Goal: Task Accomplishment & Management: Manage account settings

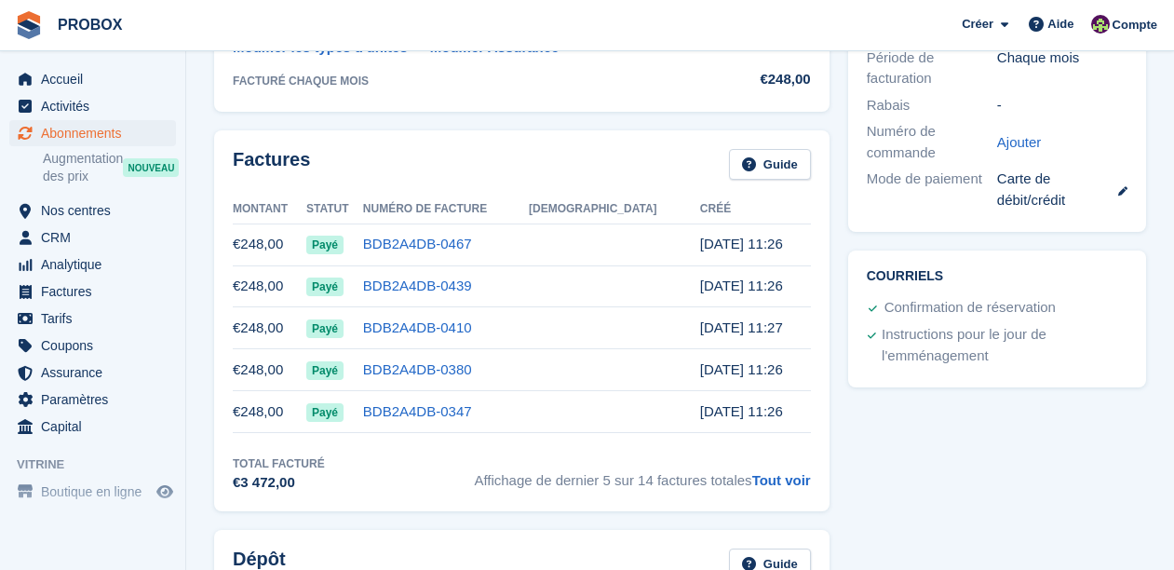
scroll to position [559, 0]
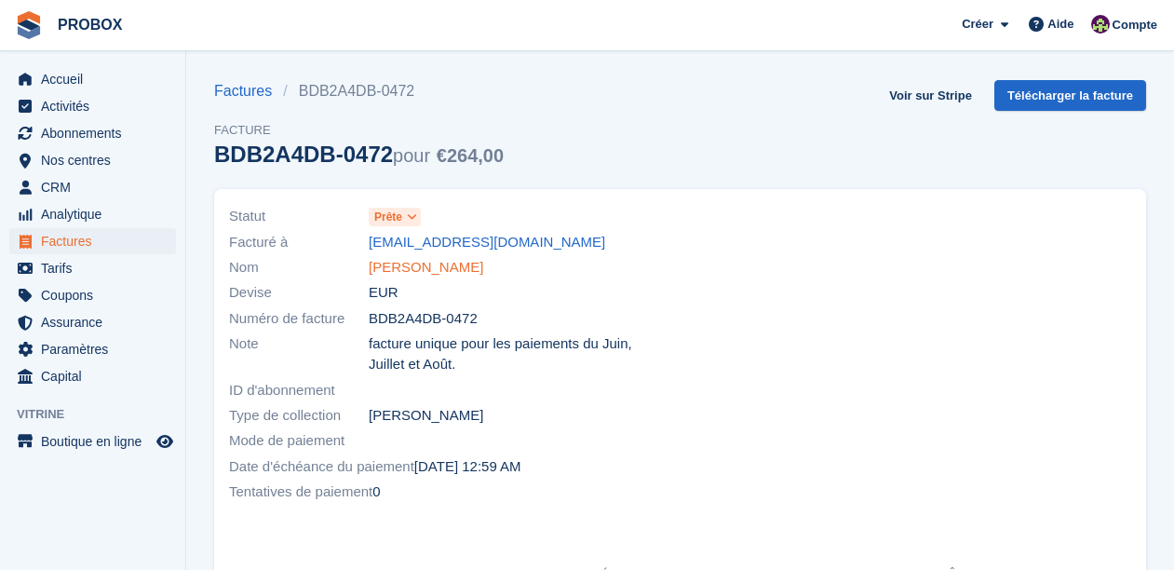
click at [423, 266] on link "[PERSON_NAME]" at bounding box center [426, 267] width 115 height 21
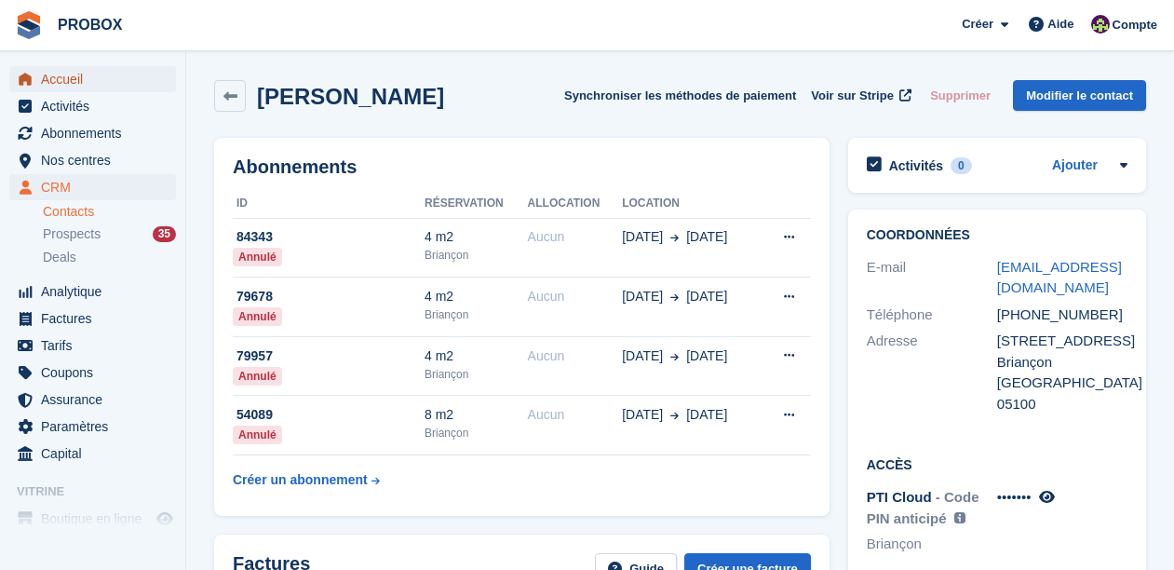
click at [66, 75] on span "Accueil" at bounding box center [97, 79] width 112 height 26
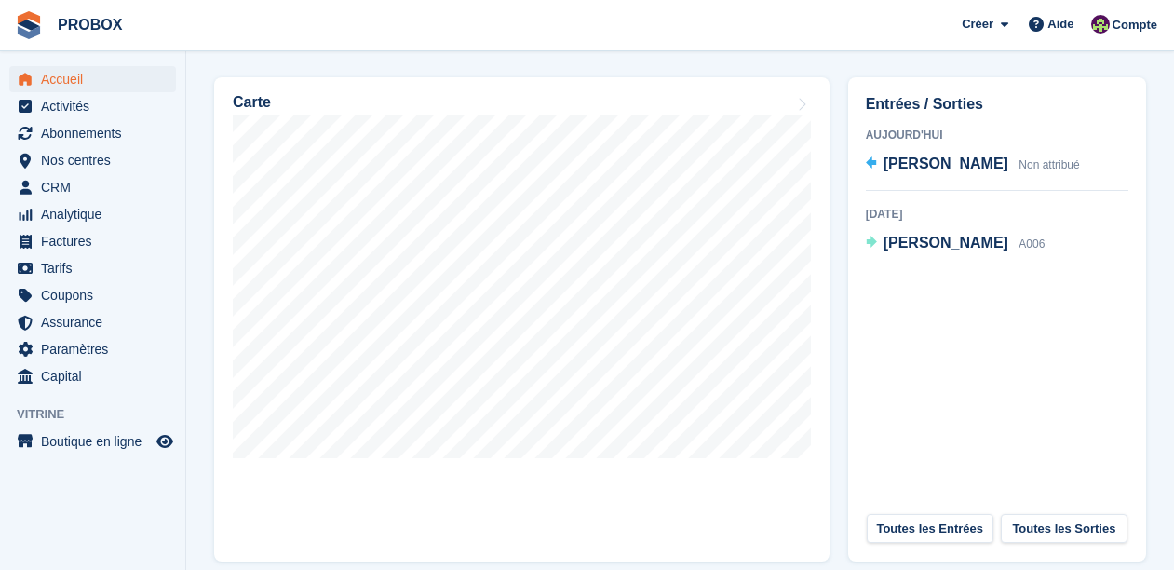
scroll to position [592, 0]
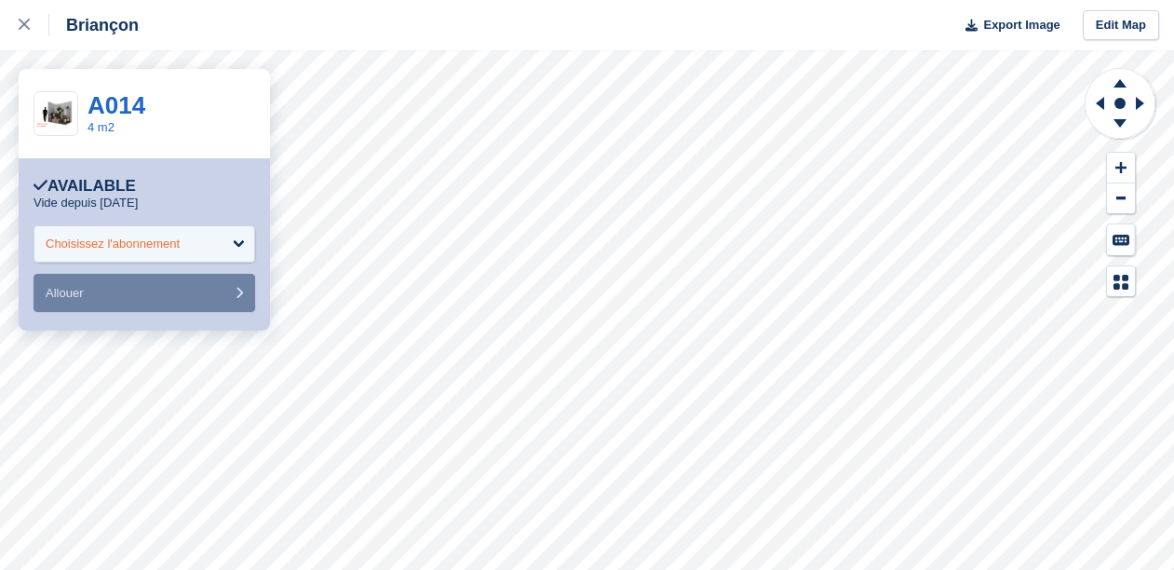
click at [239, 239] on div "Choisissez l'abonnement" at bounding box center [145, 243] width 222 height 37
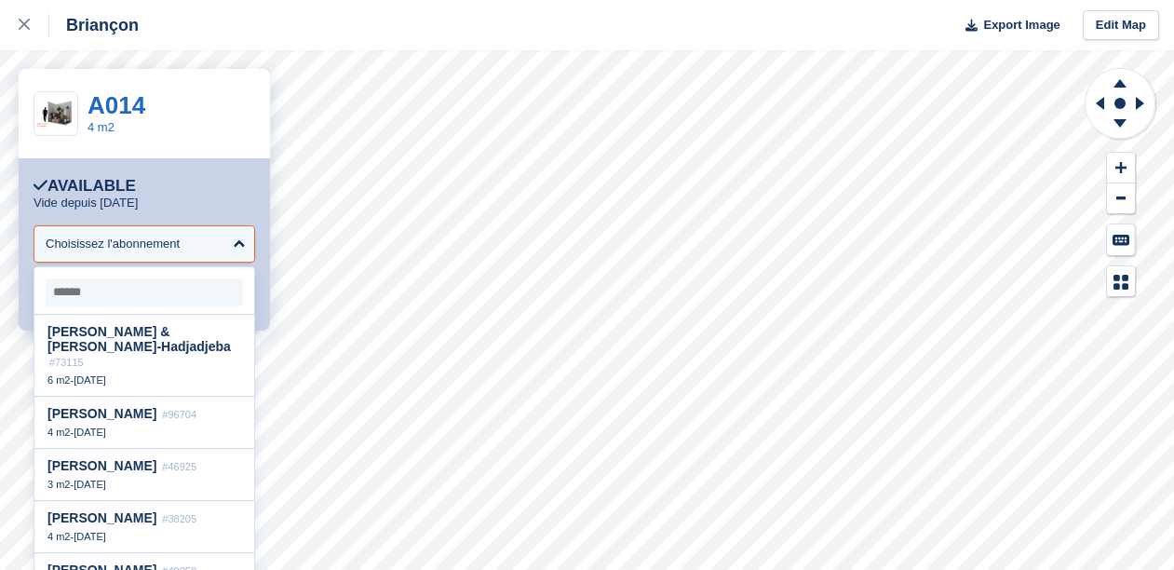
scroll to position [7, 0]
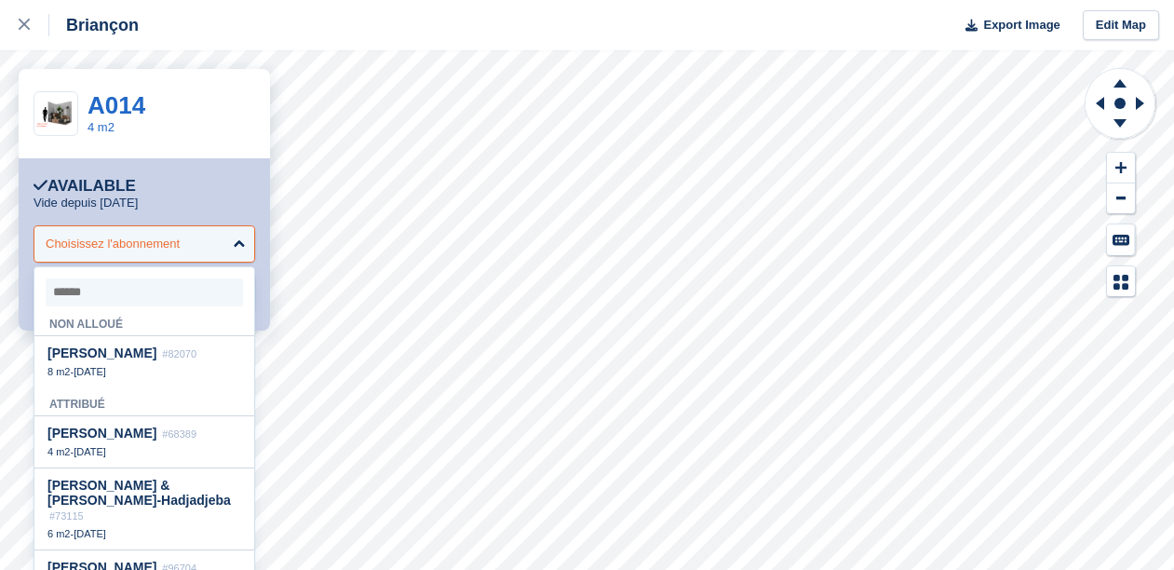
click at [132, 245] on div "Choisissez l'abonnement" at bounding box center [113, 244] width 134 height 19
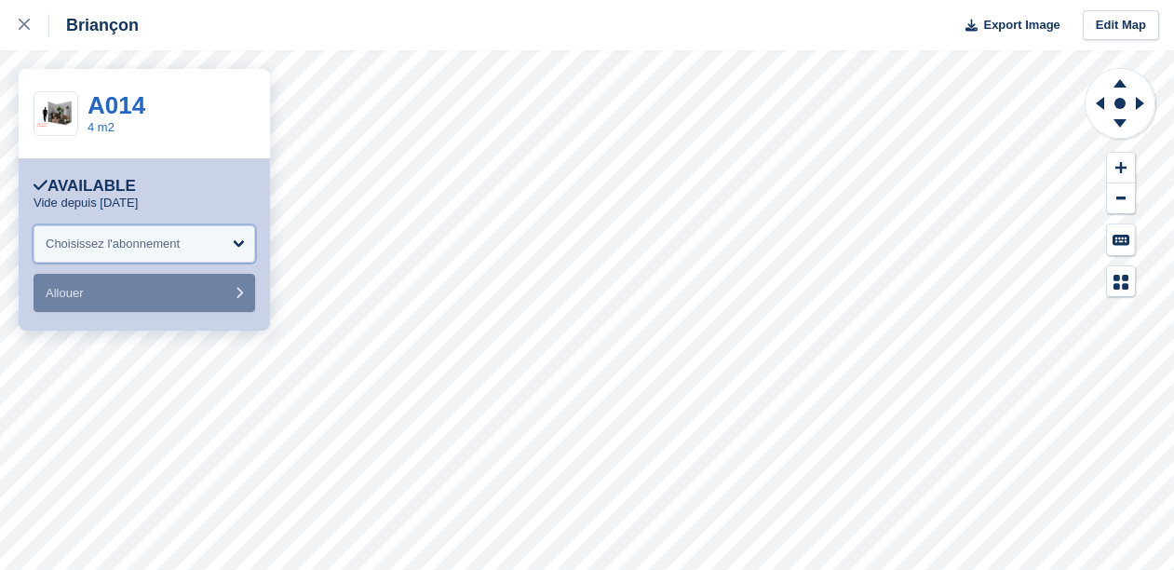
click at [132, 245] on div "Choisissez l'abonnement" at bounding box center [113, 244] width 134 height 19
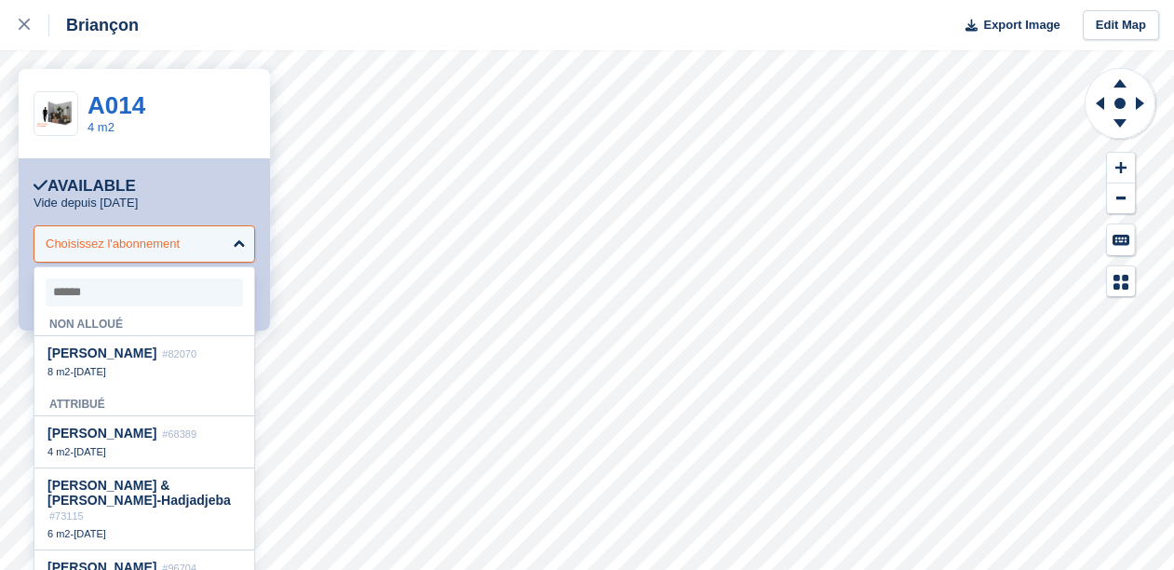
scroll to position [0, 0]
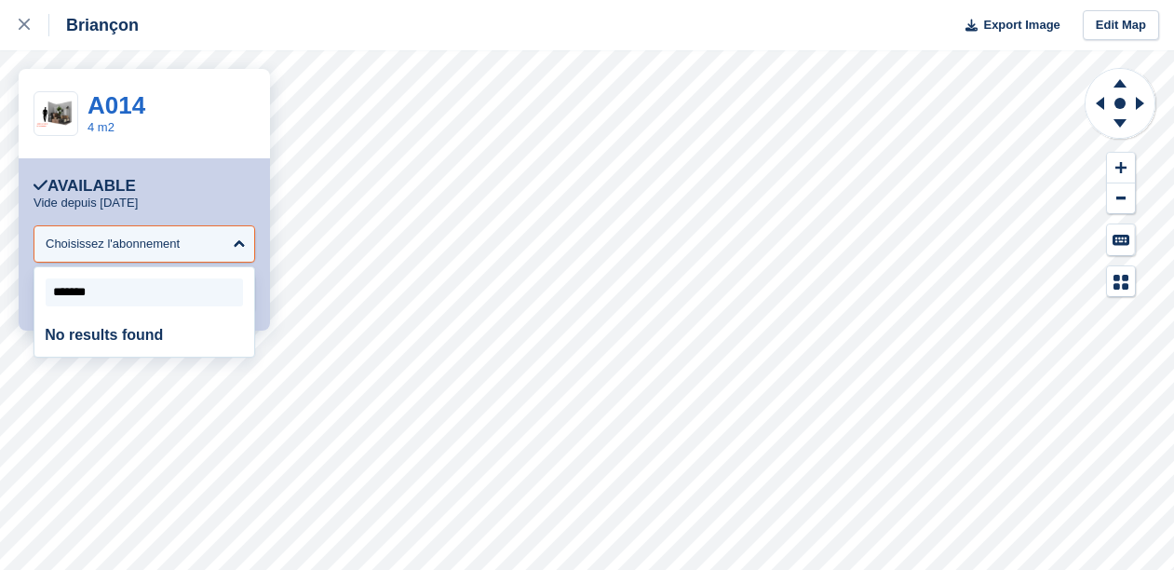
type input "********"
click at [27, 19] on div at bounding box center [34, 25] width 31 height 22
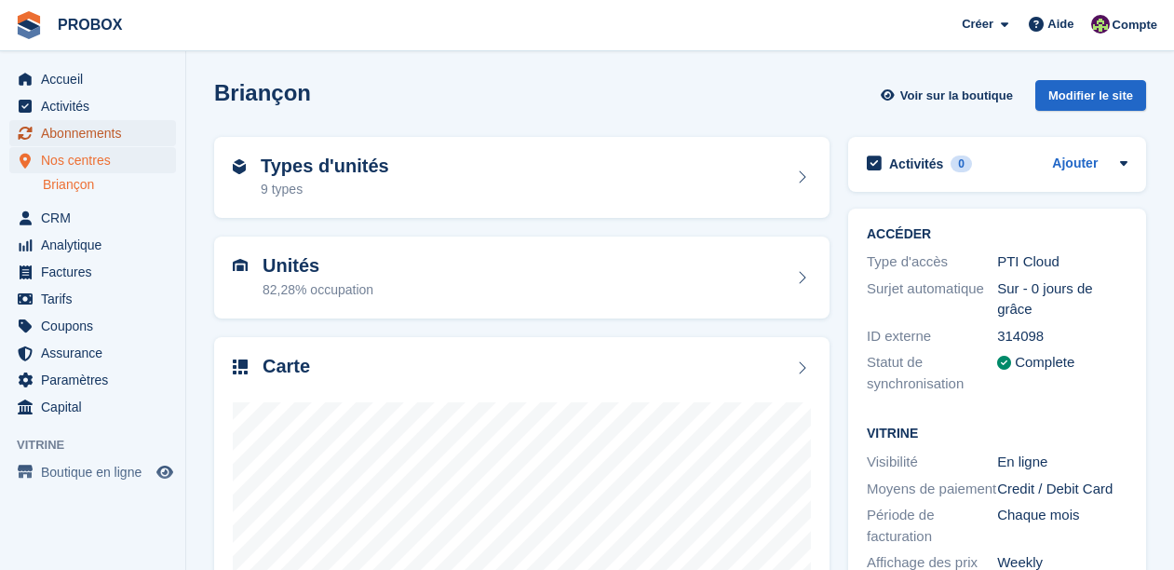
click at [95, 129] on span "Abonnements" at bounding box center [97, 133] width 112 height 26
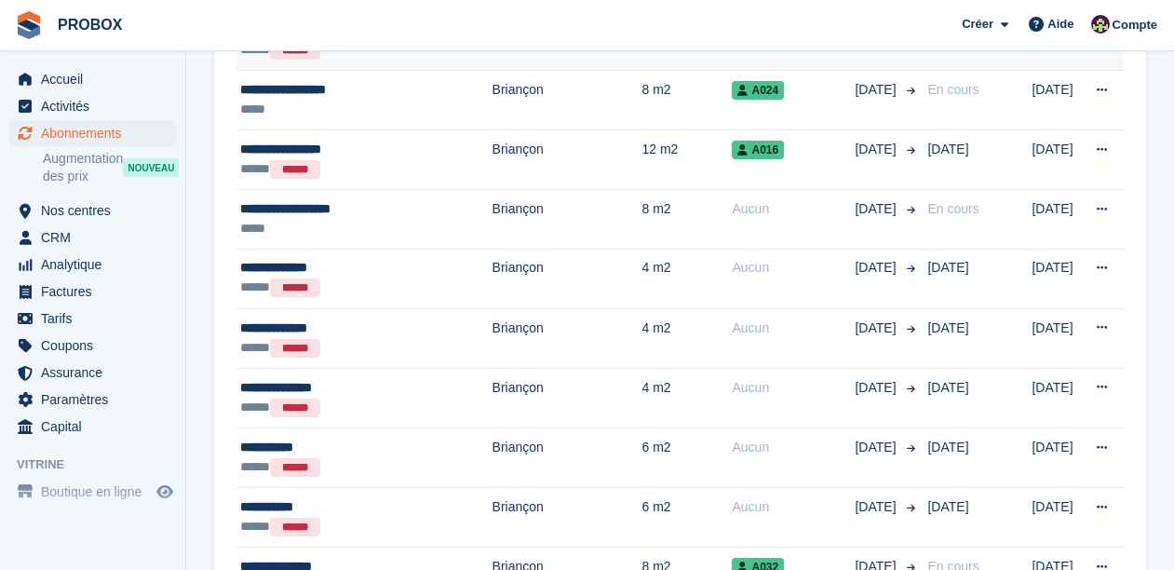
scroll to position [658, 0]
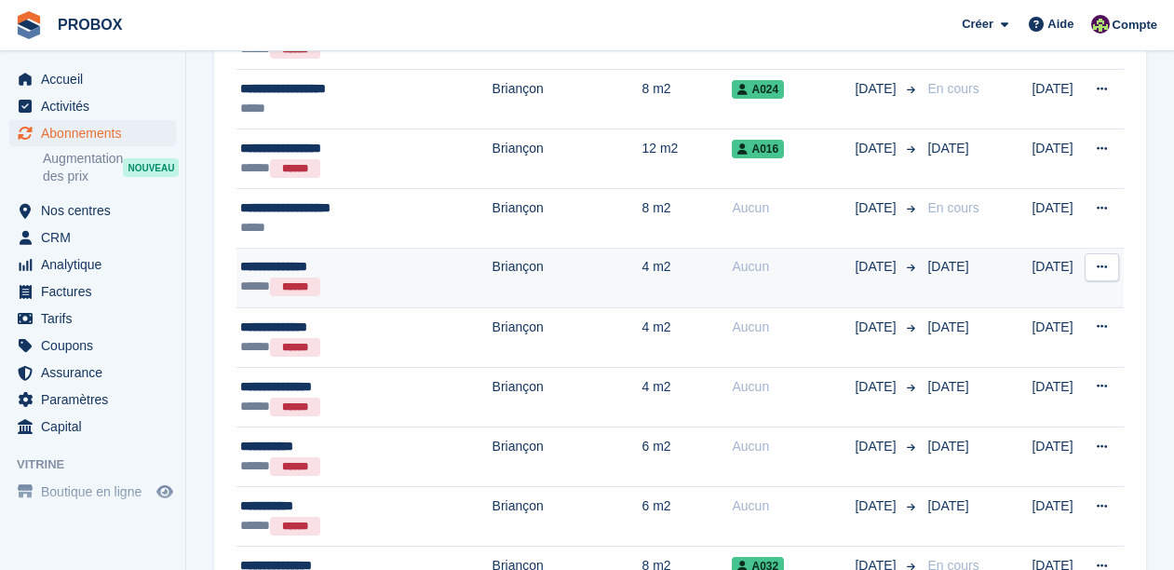
click at [421, 271] on div "**********" at bounding box center [350, 267] width 220 height 20
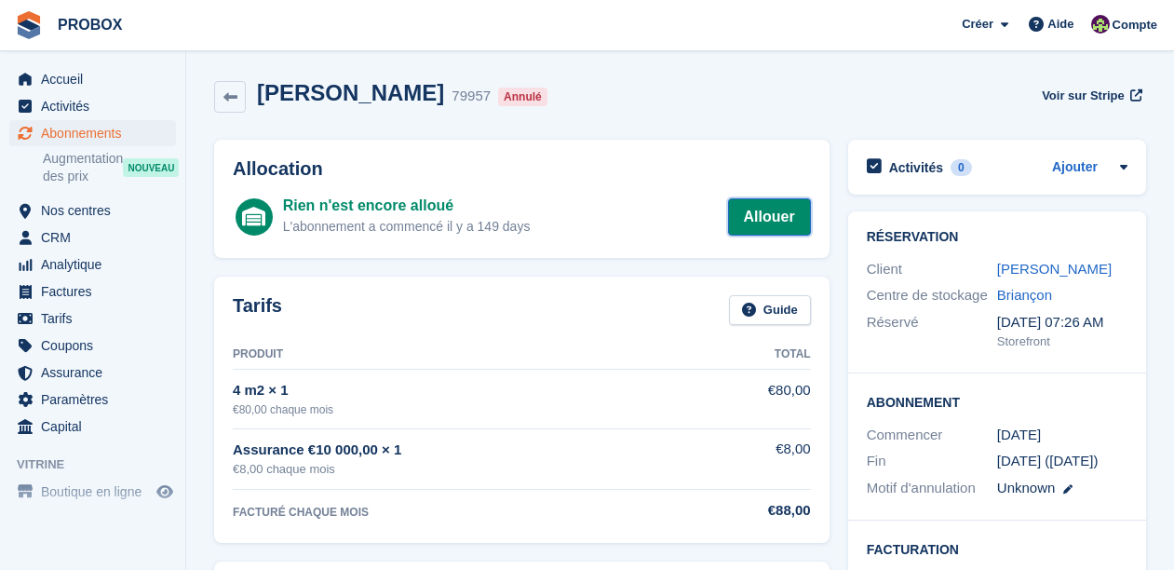
click at [772, 212] on link "Allouer" at bounding box center [769, 216] width 83 height 37
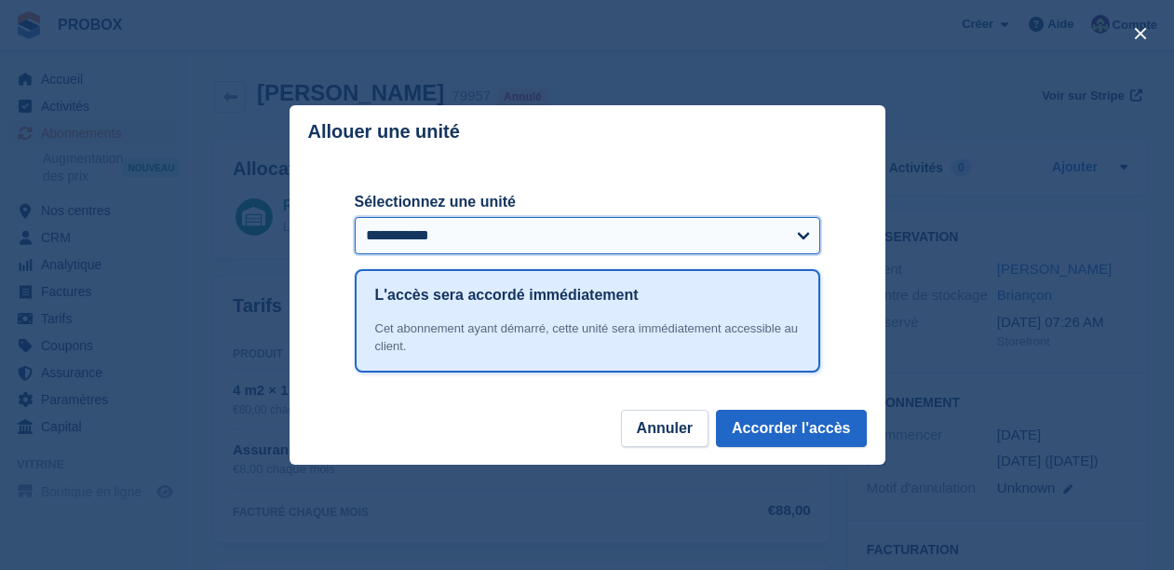
select select "*****"
click option "**********" at bounding box center [0, 0] width 0 height 0
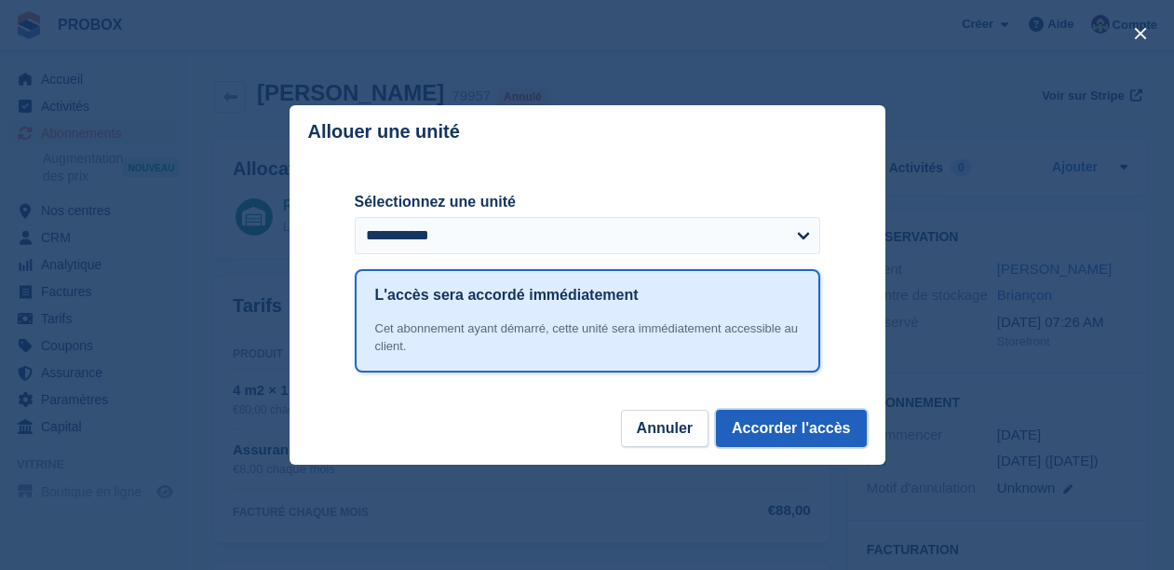
click at [797, 427] on button "Accorder l'accès" at bounding box center [791, 428] width 150 height 37
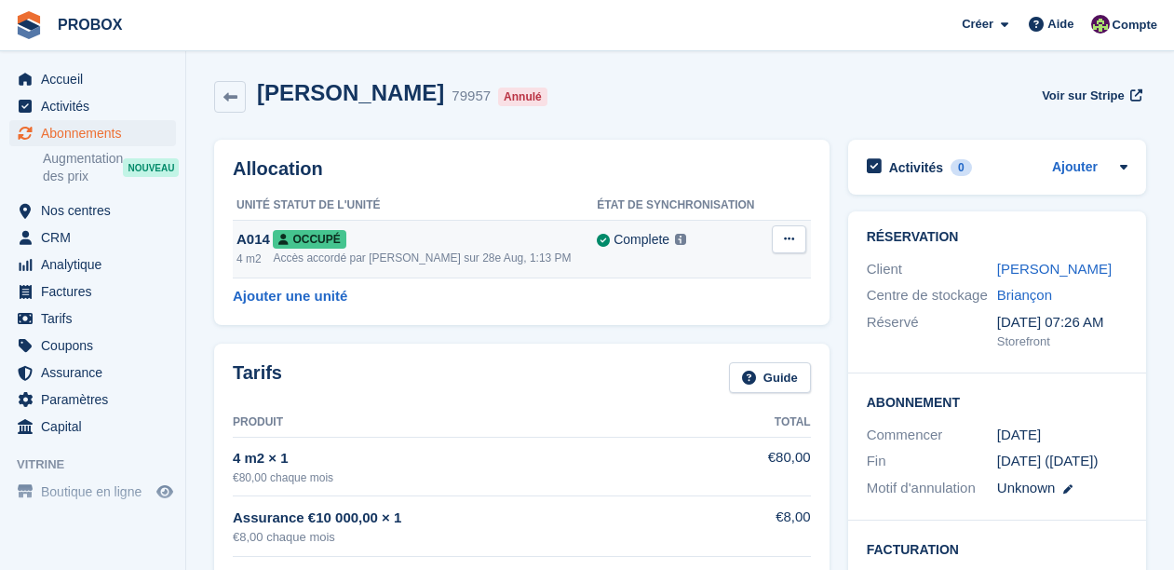
click at [791, 242] on icon at bounding box center [789, 239] width 10 height 12
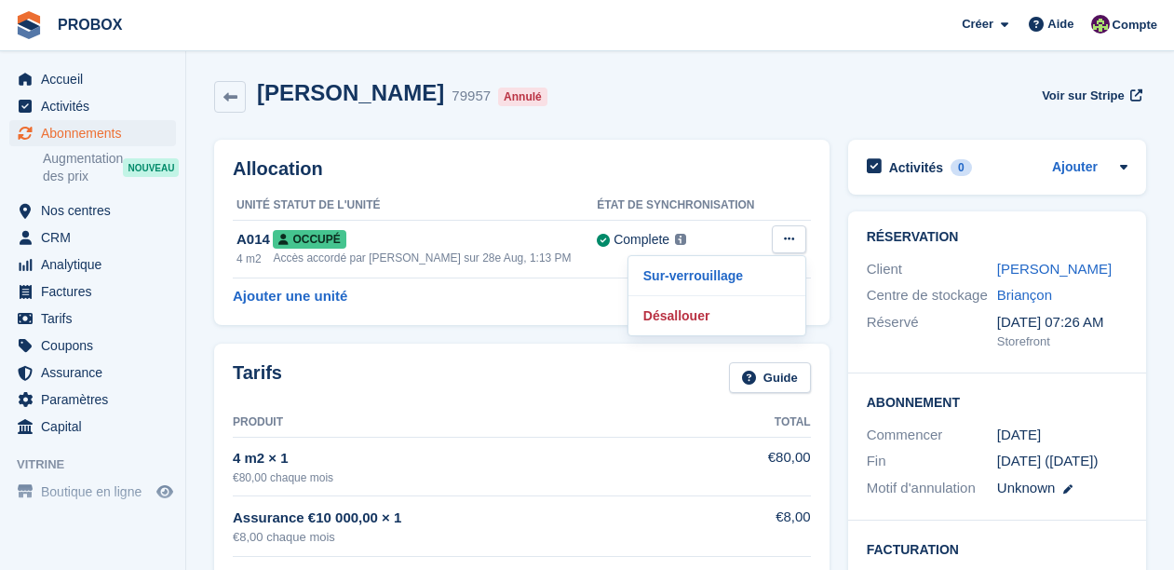
click at [756, 94] on div "Sandrine Mille 79957 Annulé Voir sur Stripe" at bounding box center [680, 97] width 932 height 34
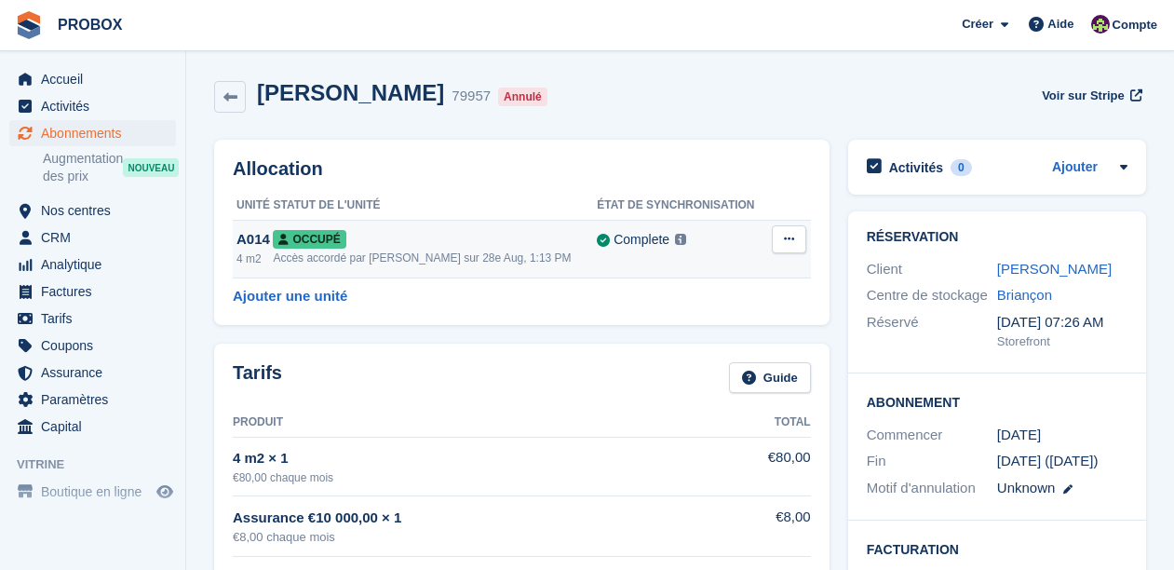
click at [508, 245] on div "Occupé" at bounding box center [435, 239] width 324 height 20
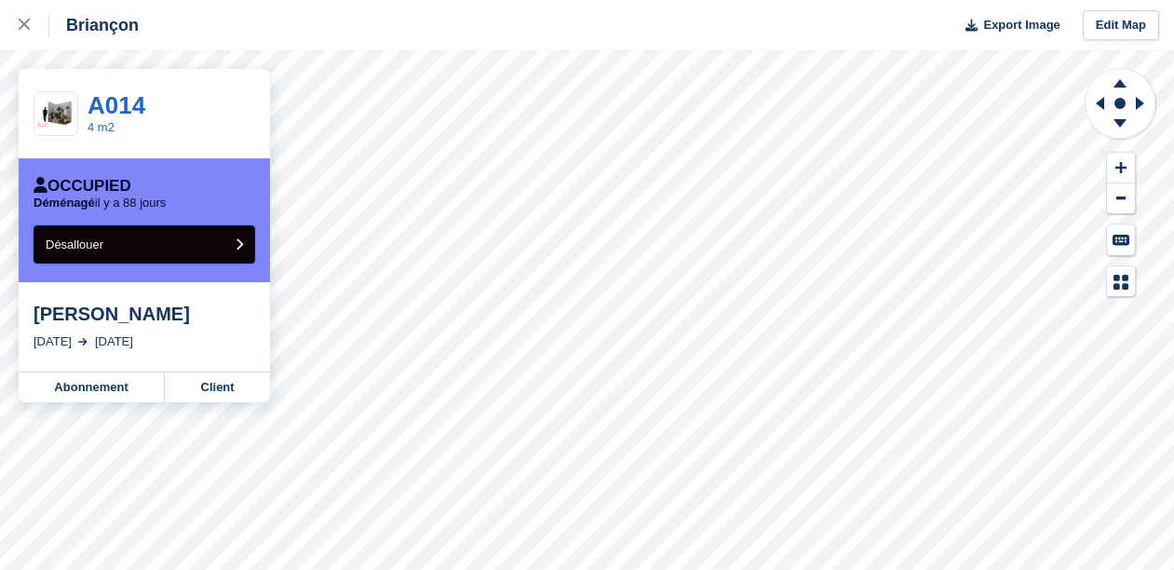
click at [221, 243] on button "Désallouer" at bounding box center [145, 244] width 222 height 38
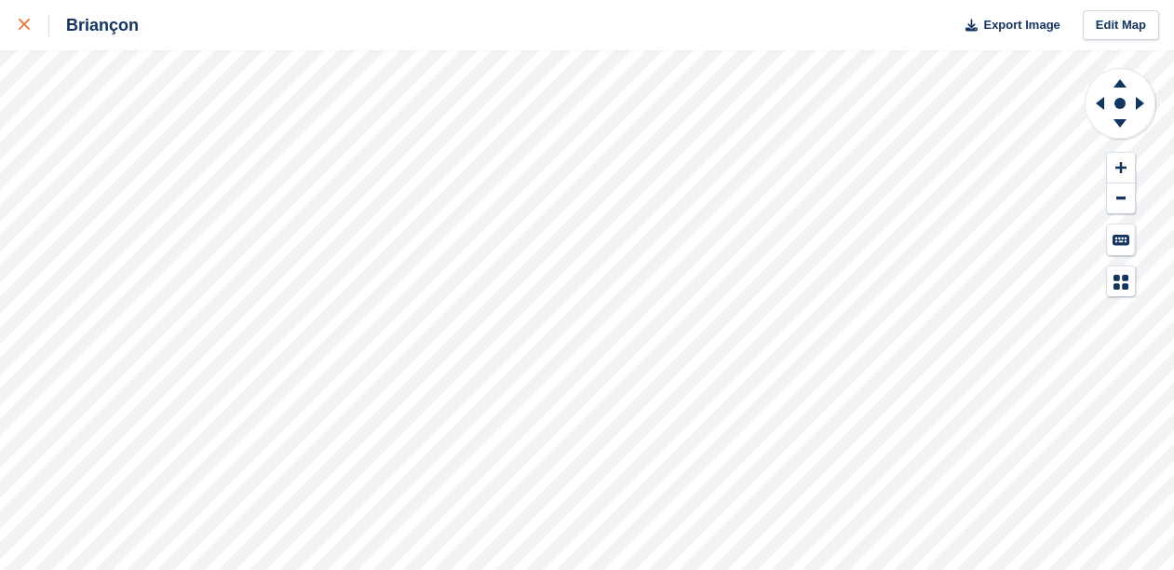
click at [27, 18] on div at bounding box center [34, 25] width 31 height 22
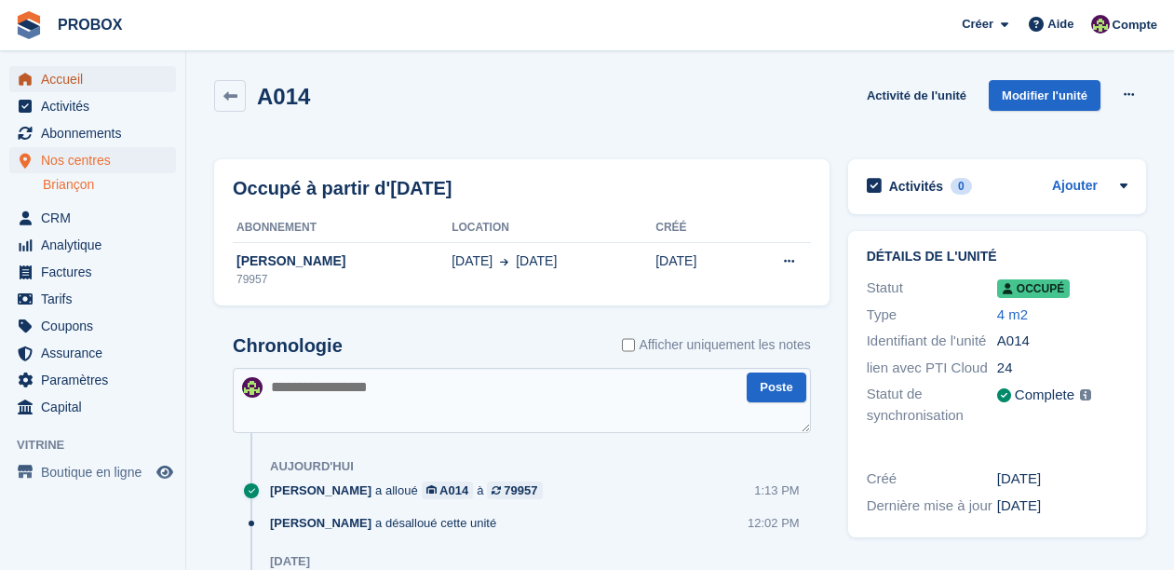
click at [79, 74] on span "Accueil" at bounding box center [97, 79] width 112 height 26
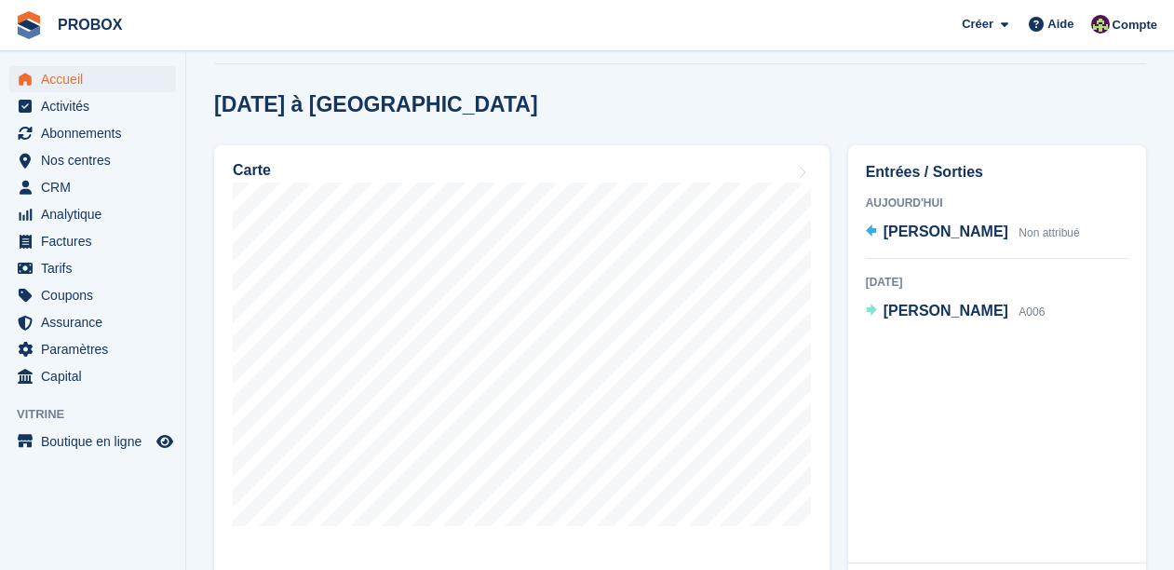
scroll to position [494, 0]
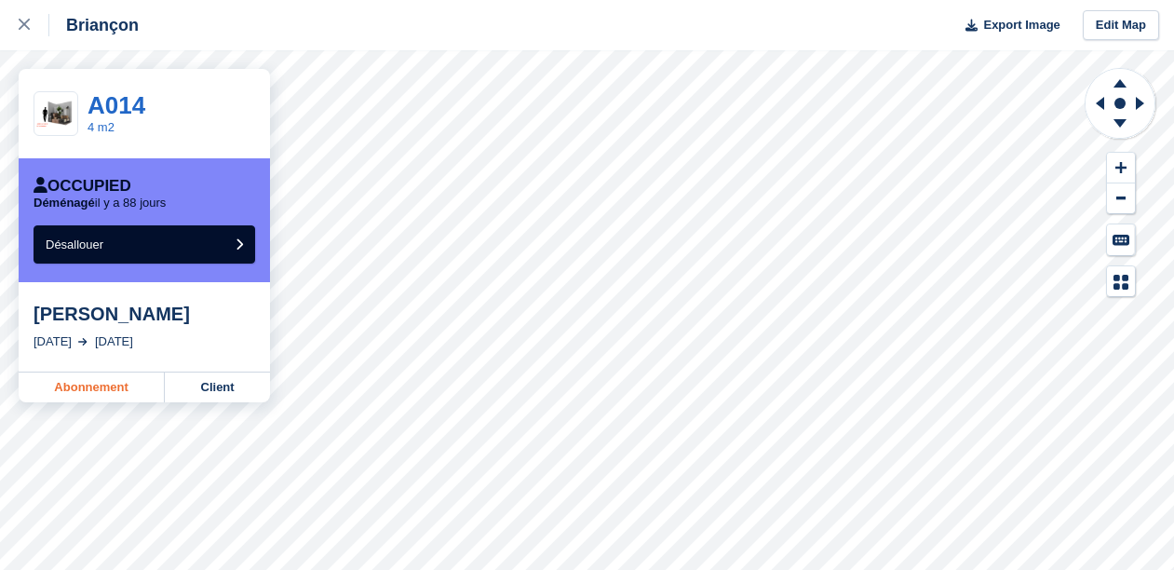
click at [96, 382] on link "Abonnement" at bounding box center [92, 388] width 146 height 30
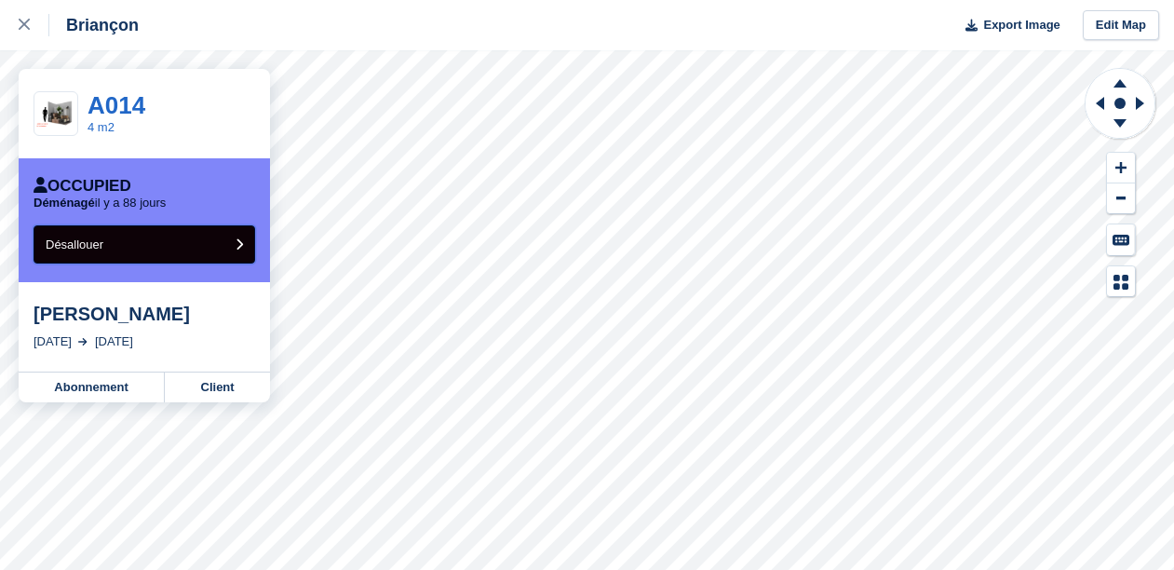
click at [164, 239] on button "Désallouer" at bounding box center [145, 244] width 222 height 38
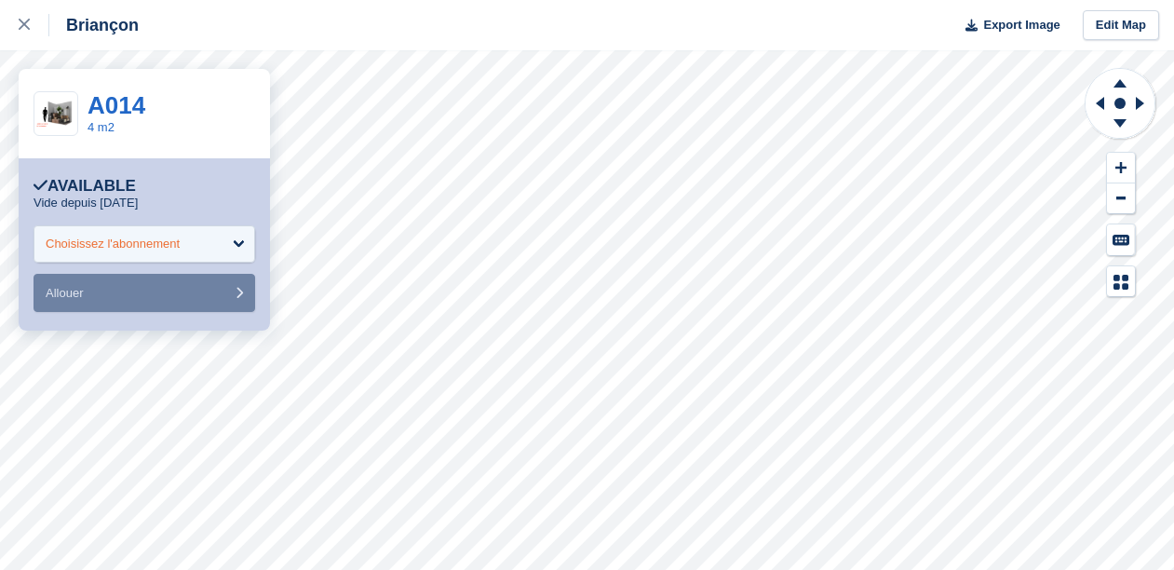
click at [236, 233] on div "Choisissez l'abonnement" at bounding box center [145, 243] width 222 height 37
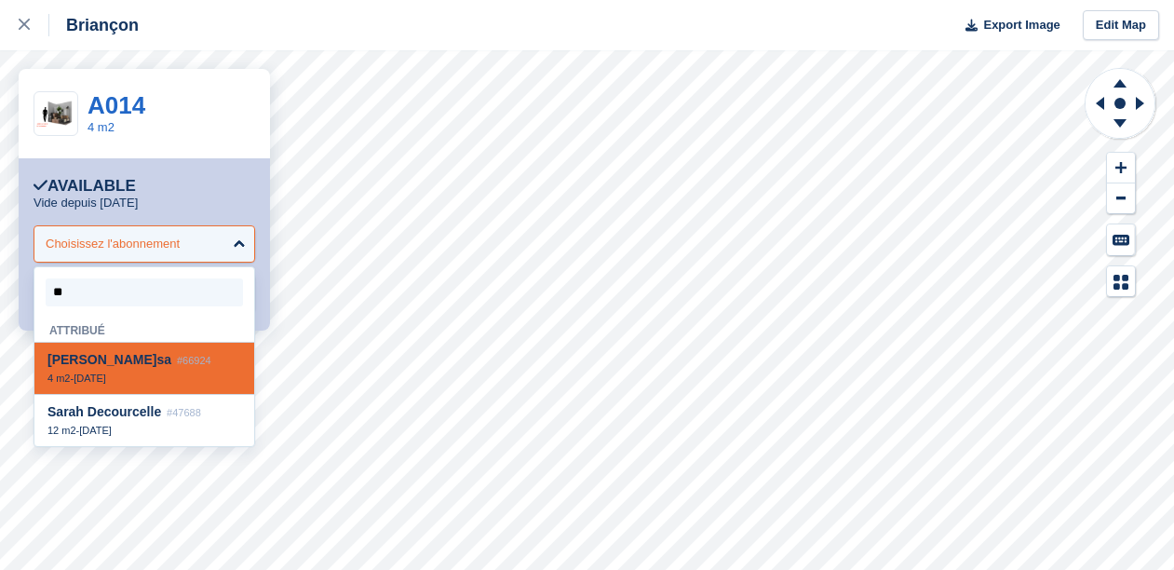
type input "*"
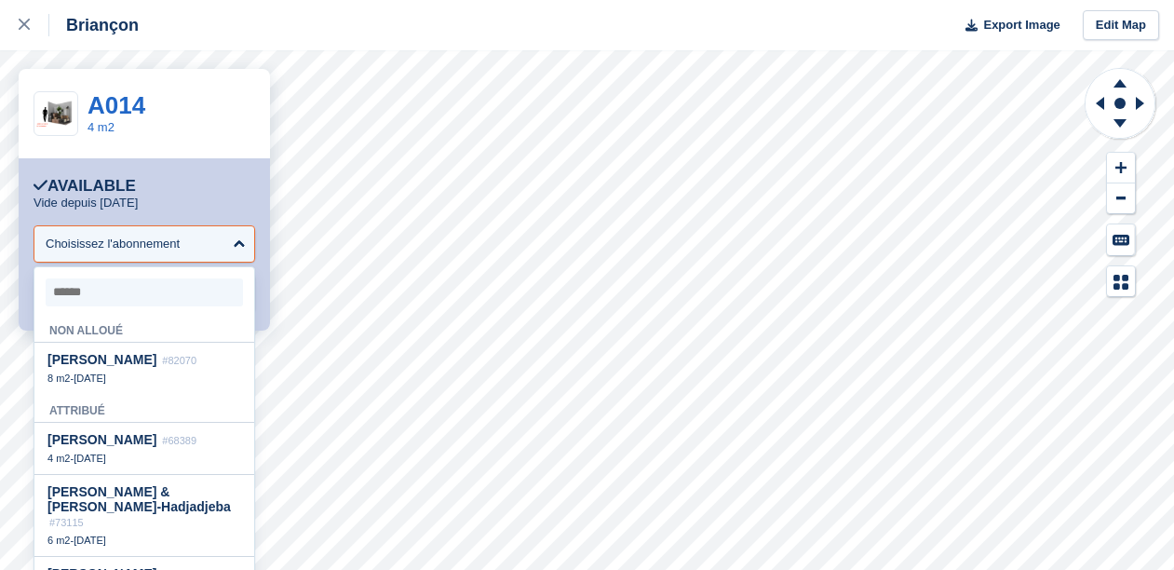
click at [212, 173] on div "**********" at bounding box center [144, 244] width 251 height 172
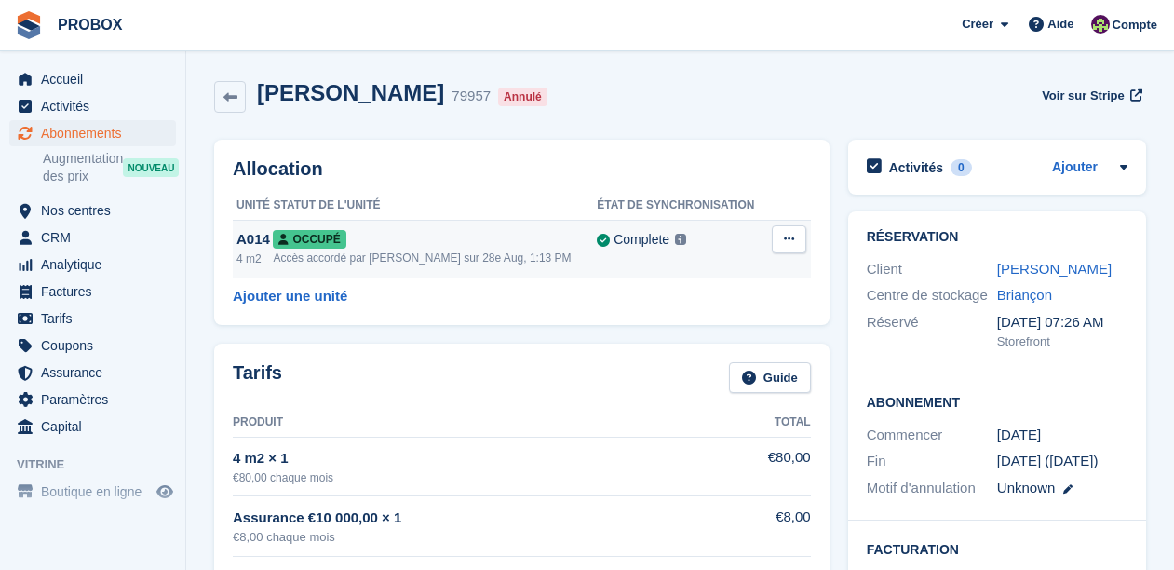
click at [741, 239] on div "Complete Last synced at [DATE] 1:17 PM Learn more →" at bounding box center [682, 239] width 171 height 21
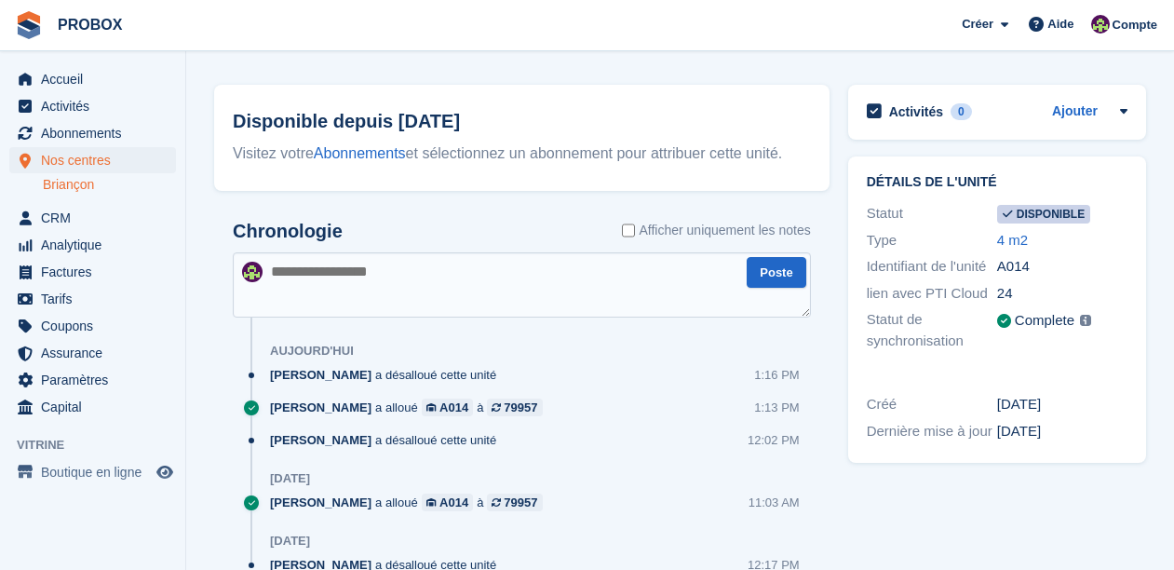
scroll to position [134, 0]
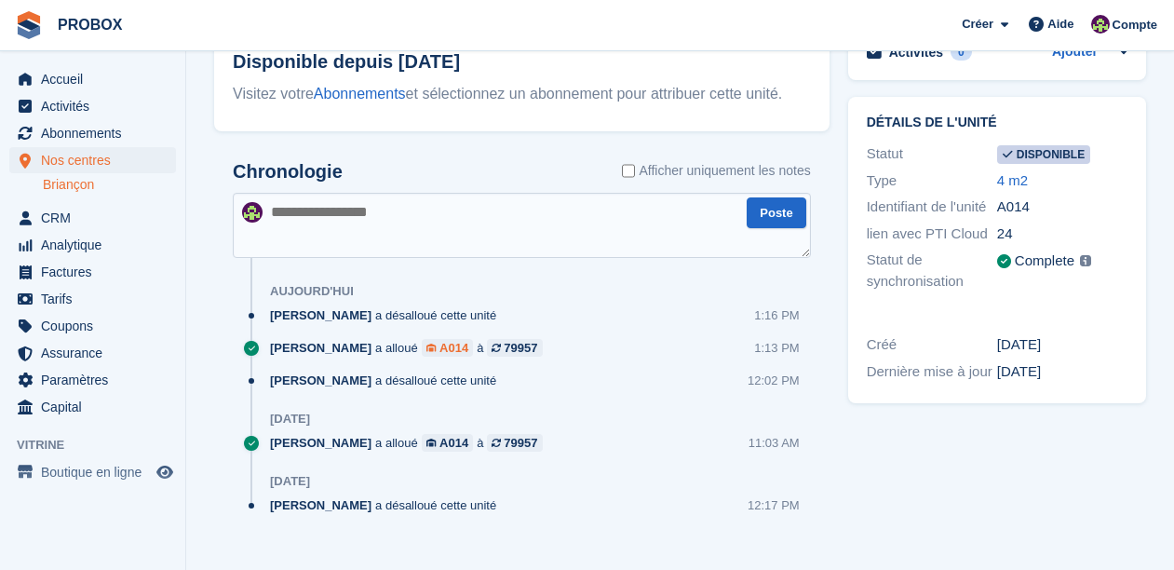
click at [446, 349] on div "A014" at bounding box center [454, 348] width 29 height 18
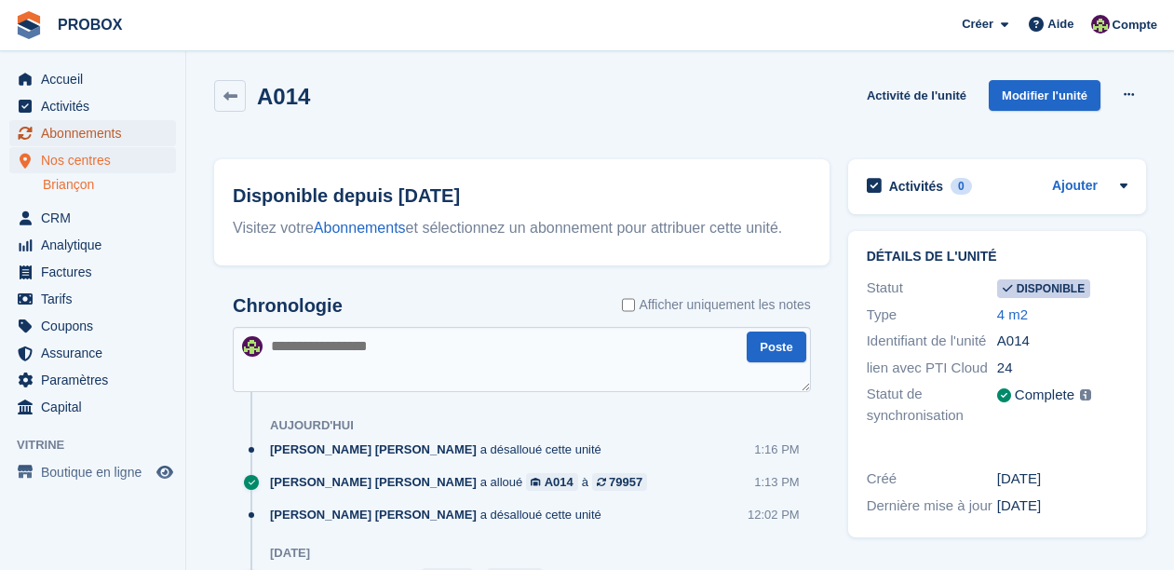
click at [120, 129] on span "Abonnements" at bounding box center [97, 133] width 112 height 26
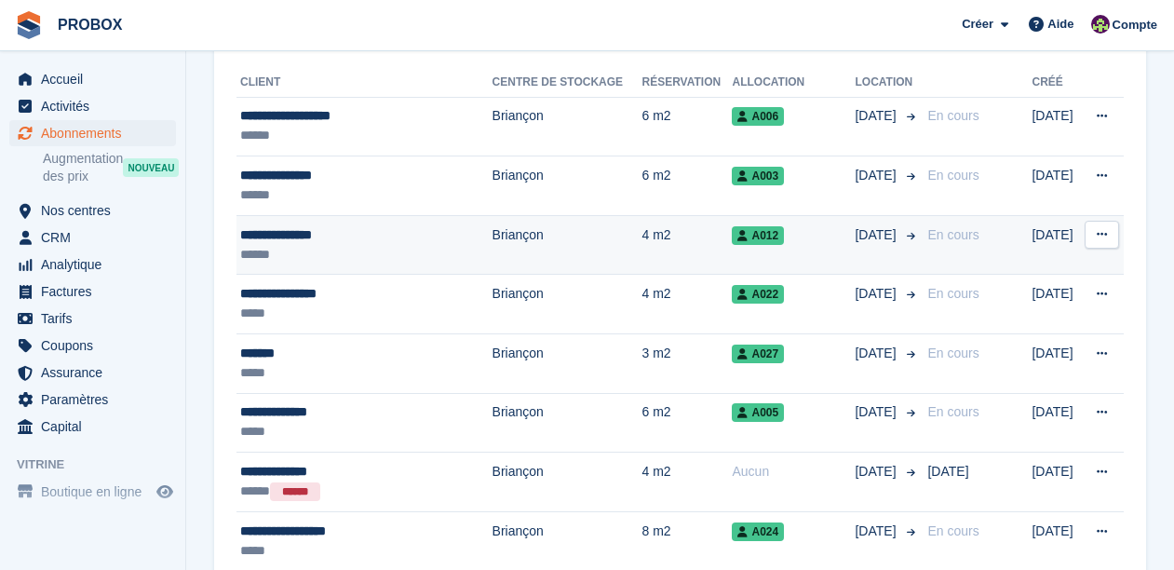
scroll to position [236, 0]
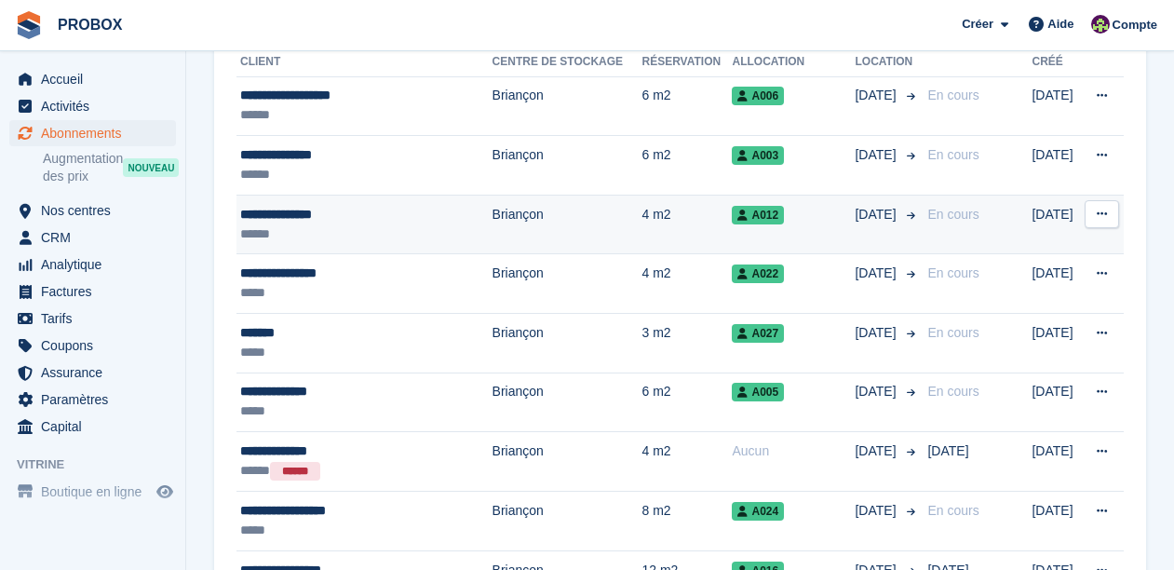
click at [438, 473] on div "***** ******" at bounding box center [350, 471] width 220 height 20
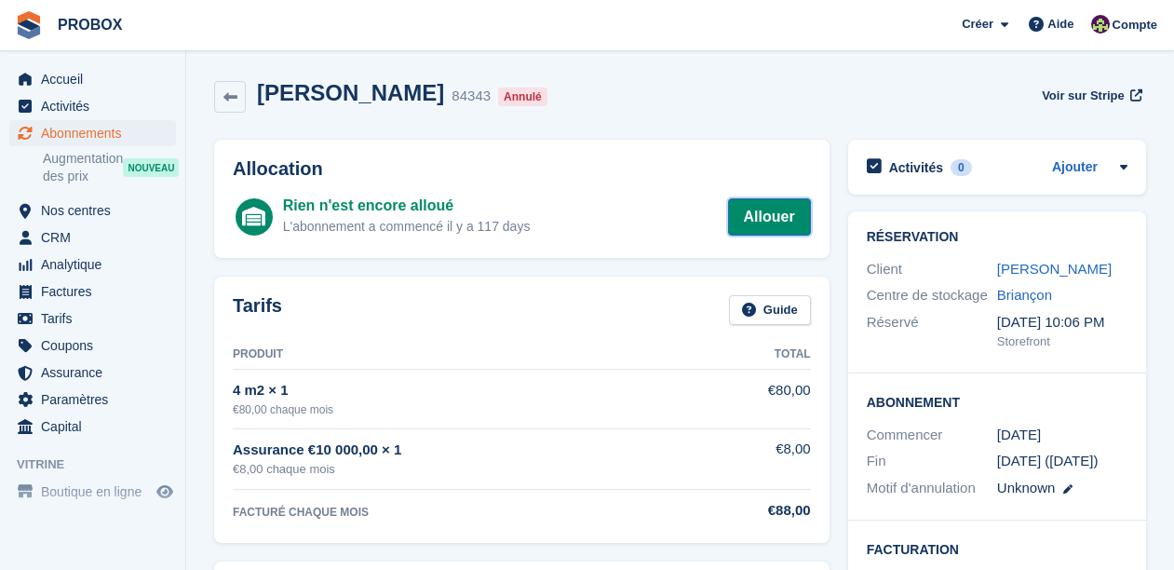
click at [766, 219] on link "Allouer" at bounding box center [769, 216] width 83 height 37
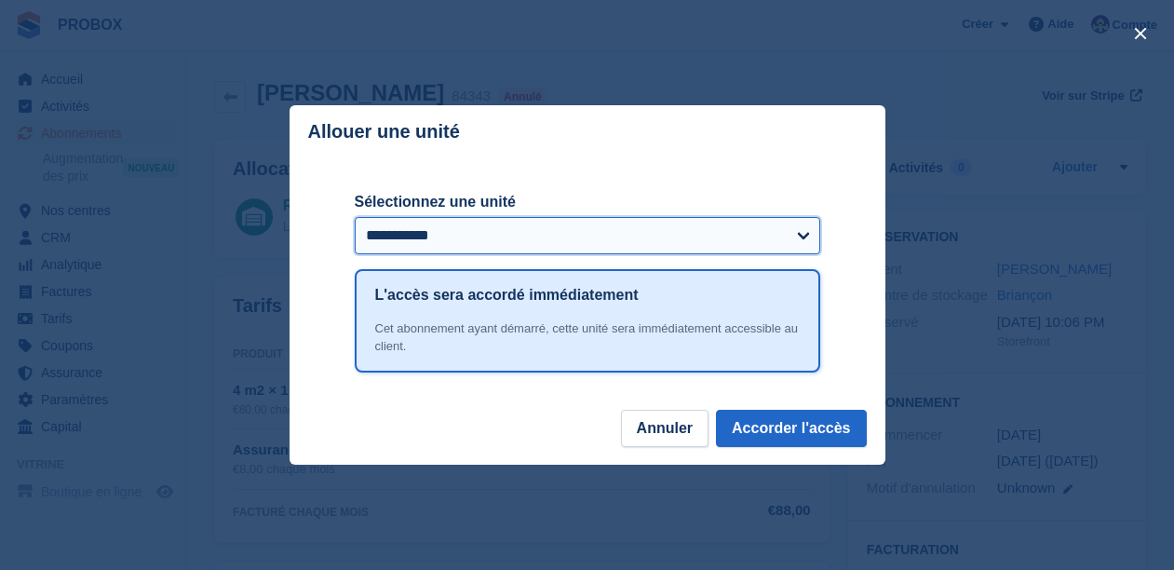
select select "*****"
click option "**********" at bounding box center [0, 0] width 0 height 0
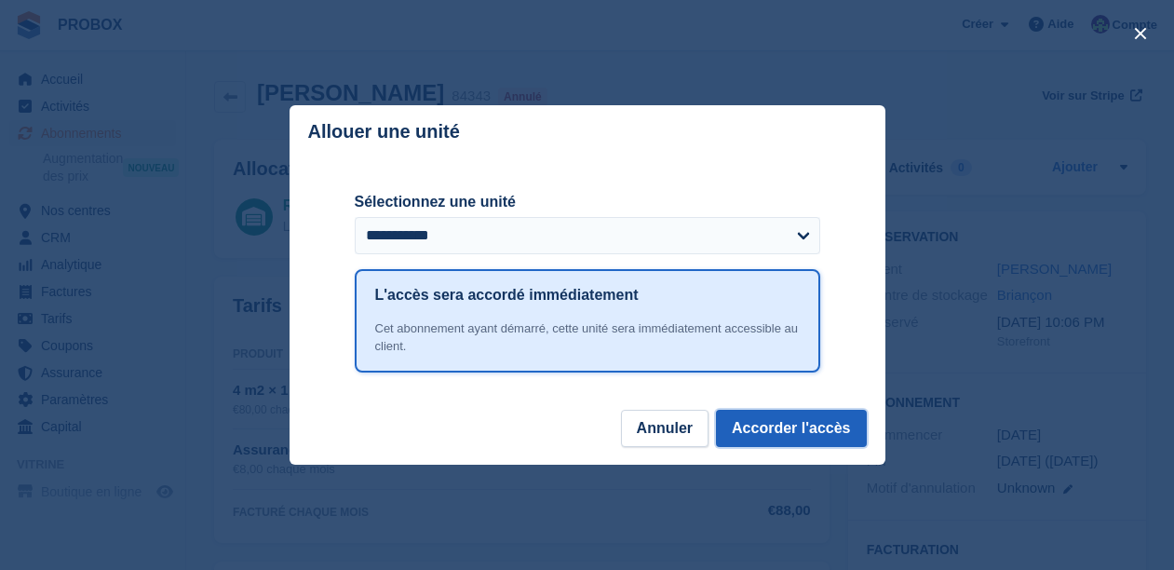
click at [817, 420] on button "Accorder l'accès" at bounding box center [791, 428] width 150 height 37
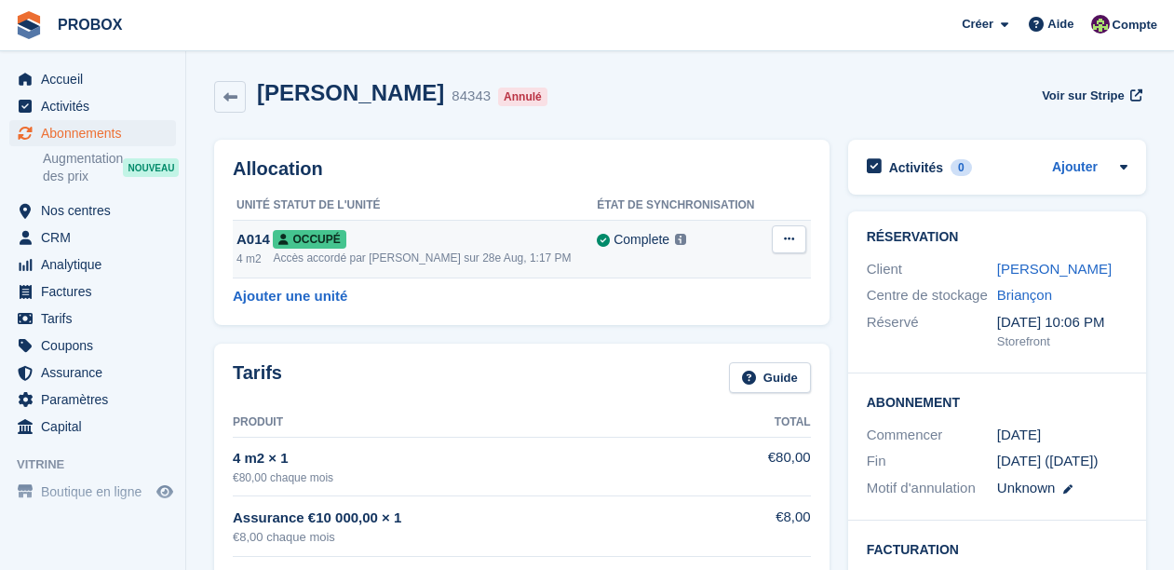
click at [461, 239] on div "Occupé" at bounding box center [435, 239] width 324 height 20
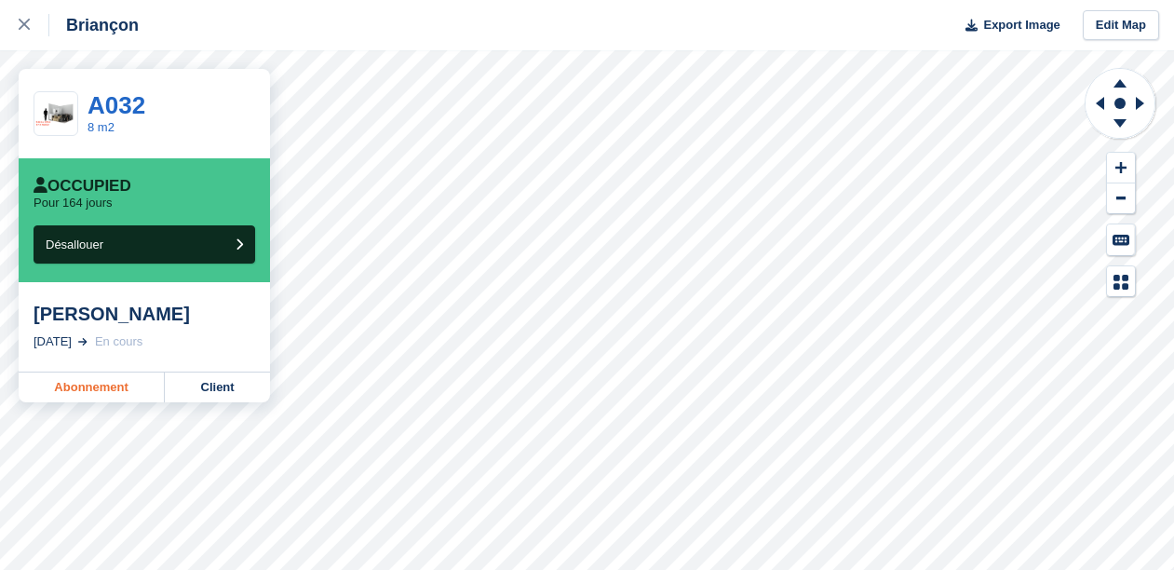
click at [103, 386] on link "Abonnement" at bounding box center [92, 388] width 146 height 30
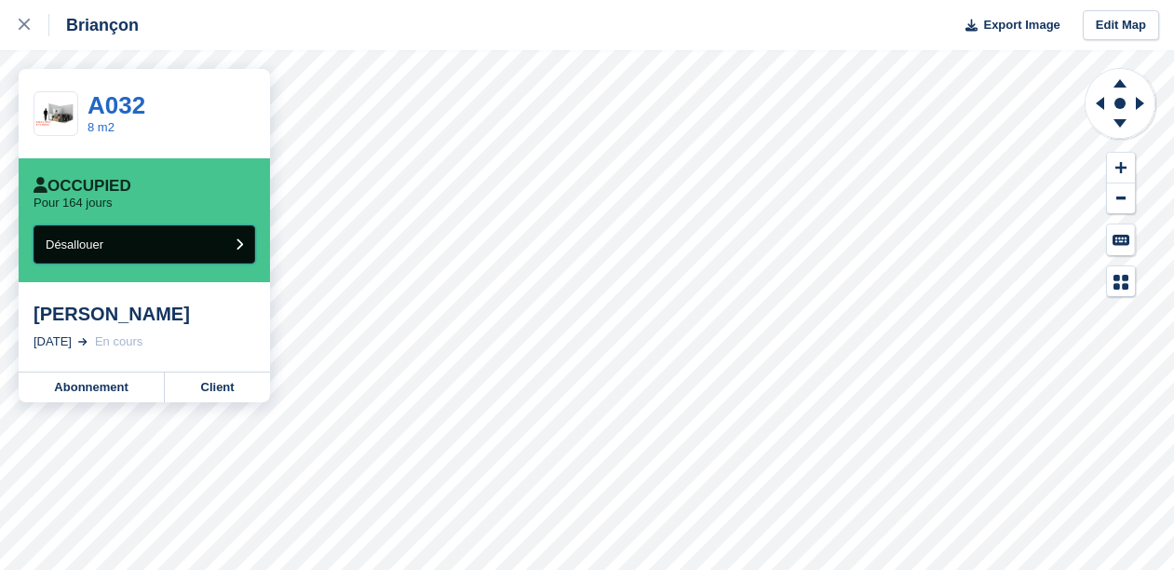
click at [163, 245] on button "Désallouer" at bounding box center [145, 244] width 222 height 38
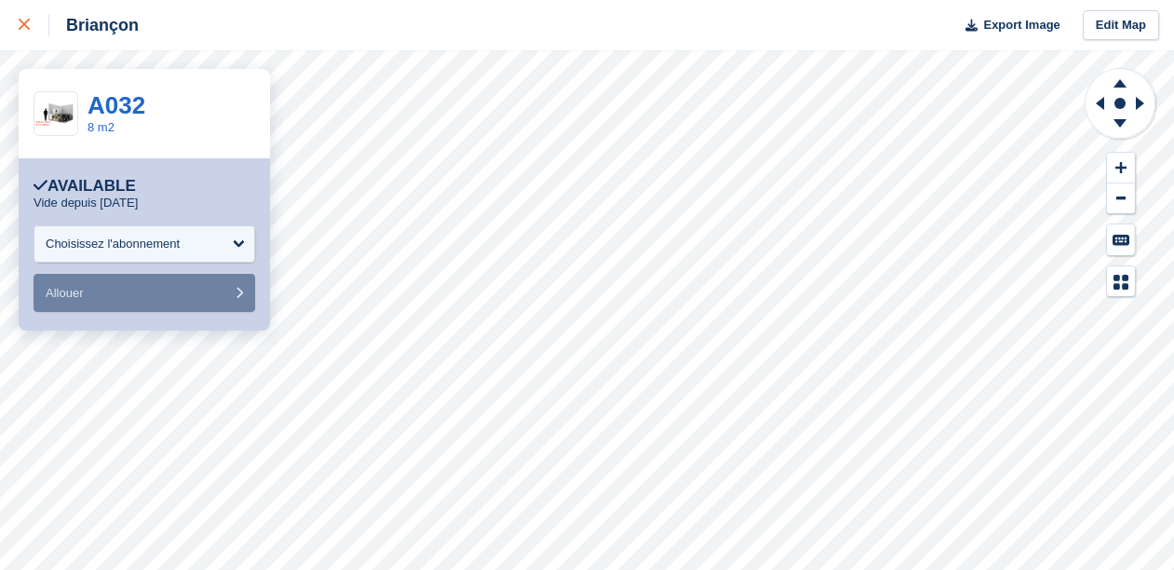
click at [21, 21] on icon at bounding box center [24, 24] width 11 height 11
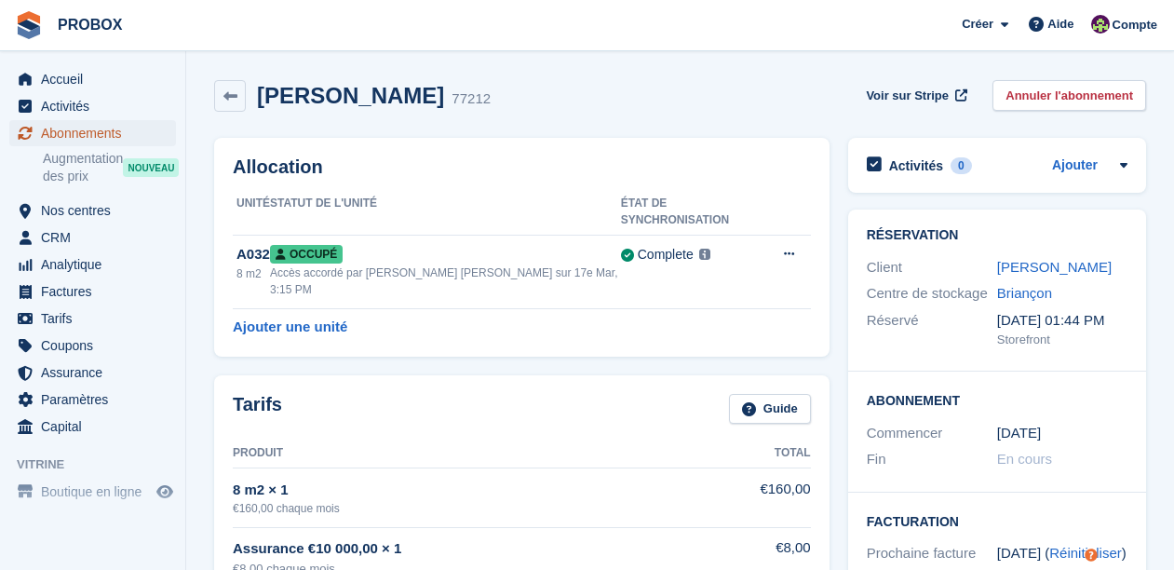
click at [120, 131] on span "Abonnements" at bounding box center [97, 133] width 112 height 26
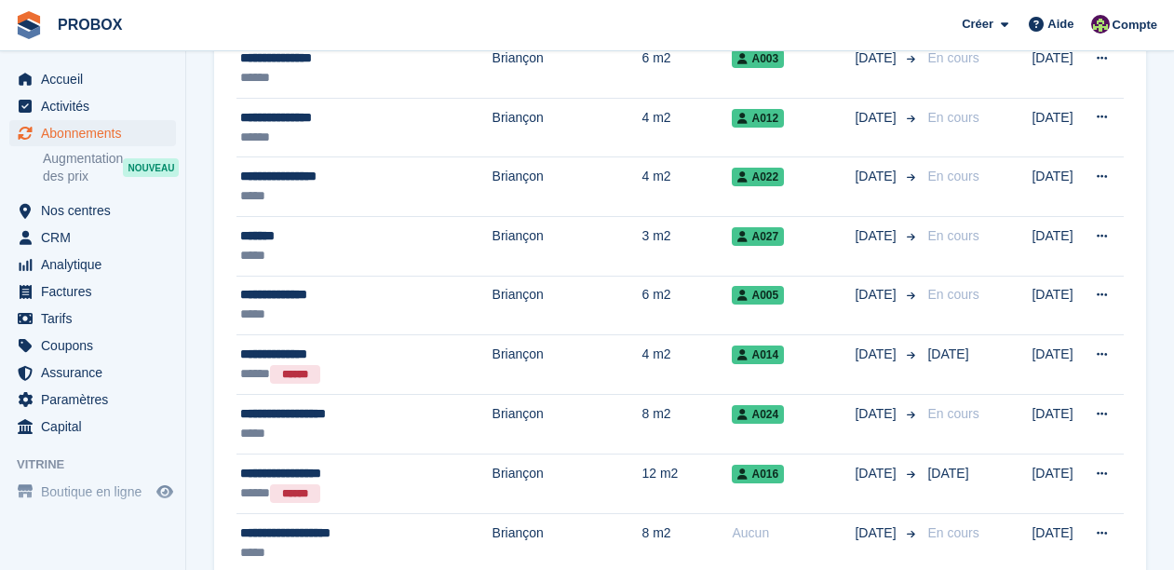
scroll to position [341, 0]
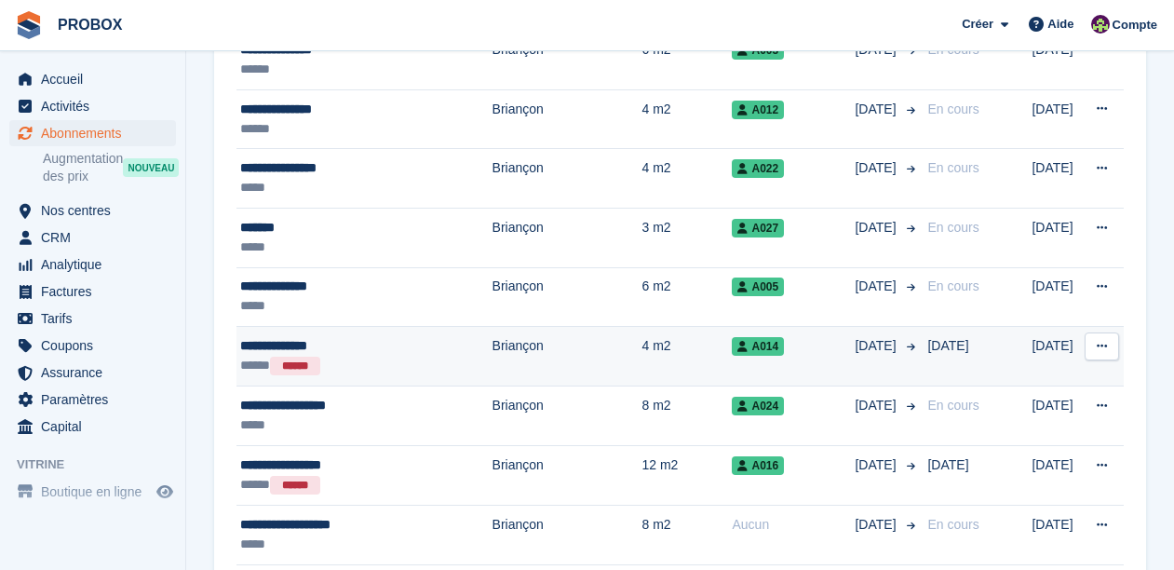
click at [372, 358] on div "***** ******" at bounding box center [350, 366] width 220 height 20
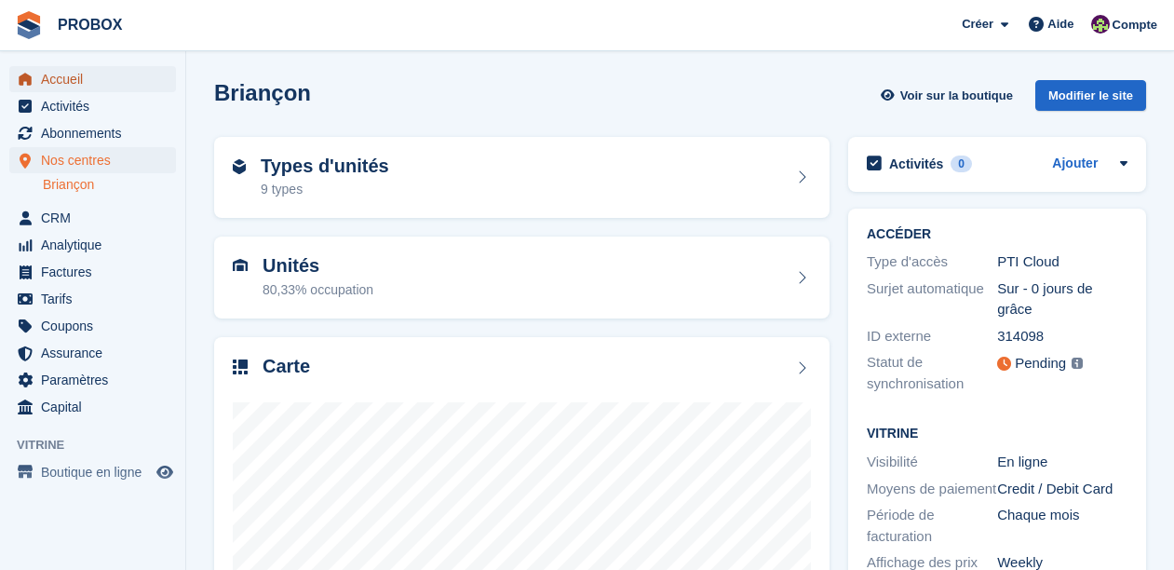
click at [74, 79] on span "Accueil" at bounding box center [97, 79] width 112 height 26
